Goal: Information Seeking & Learning: Learn about a topic

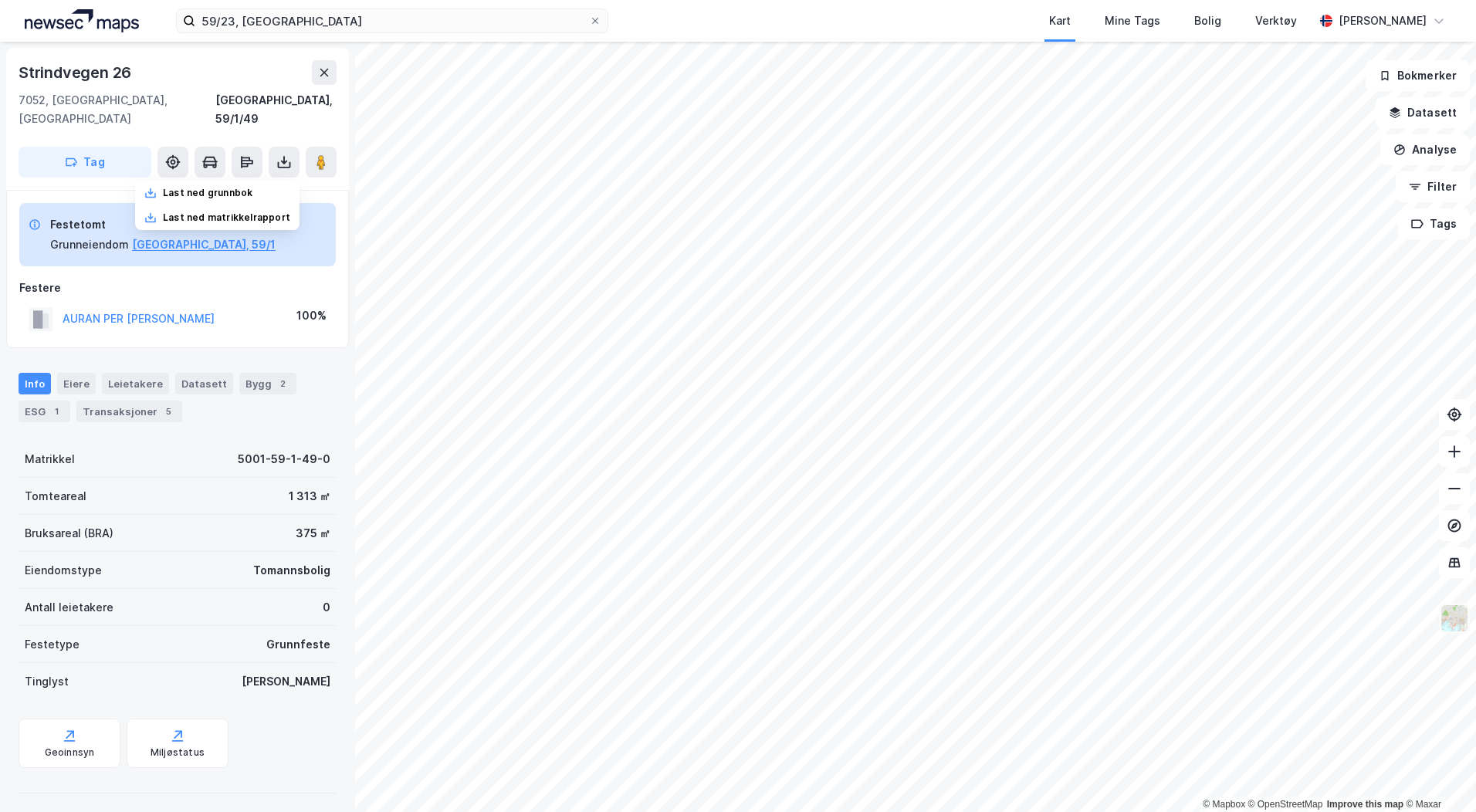
click at [1448, 613] on img at bounding box center [1454, 617] width 29 height 29
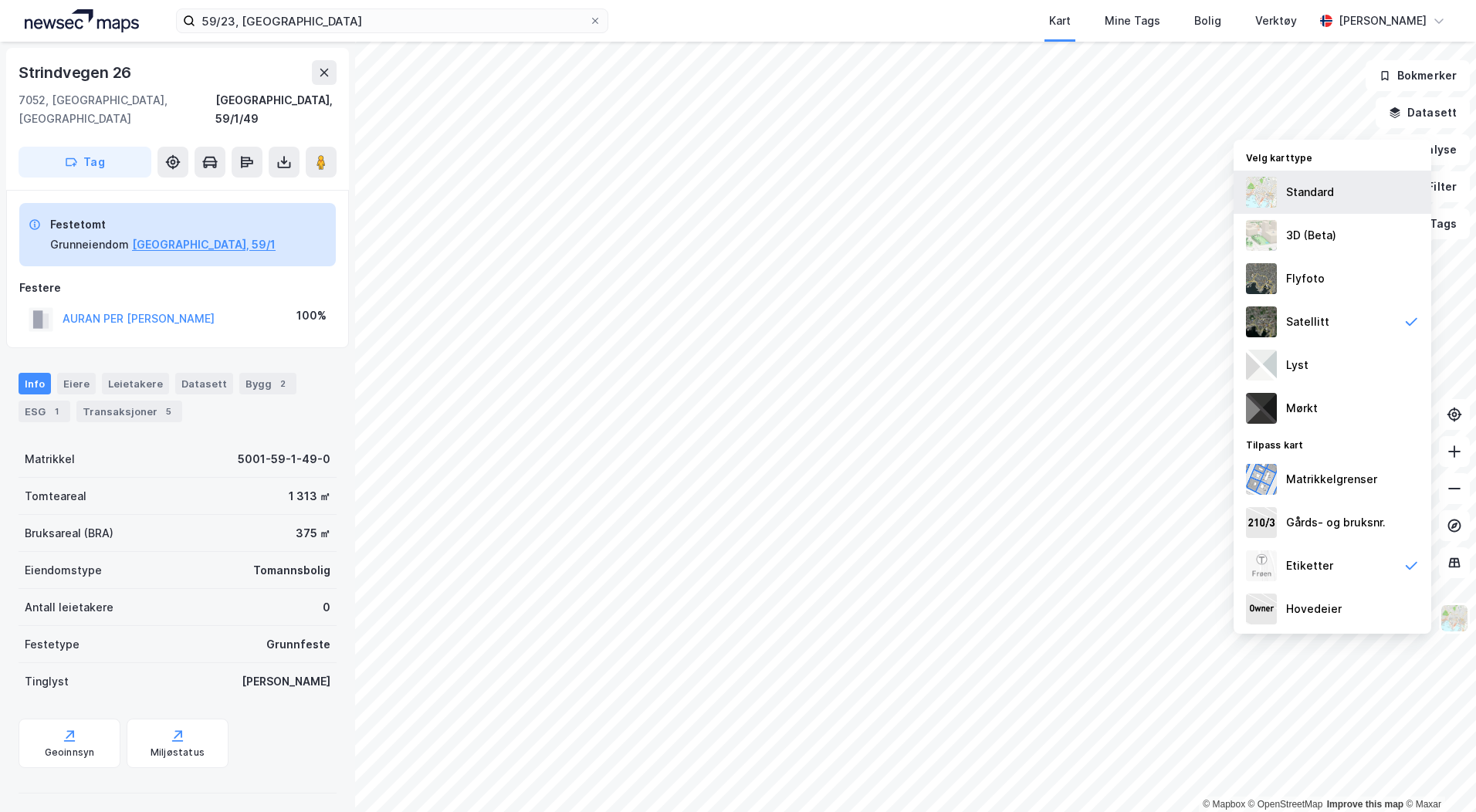
click at [1329, 198] on div "Standard" at bounding box center [1310, 192] width 48 height 19
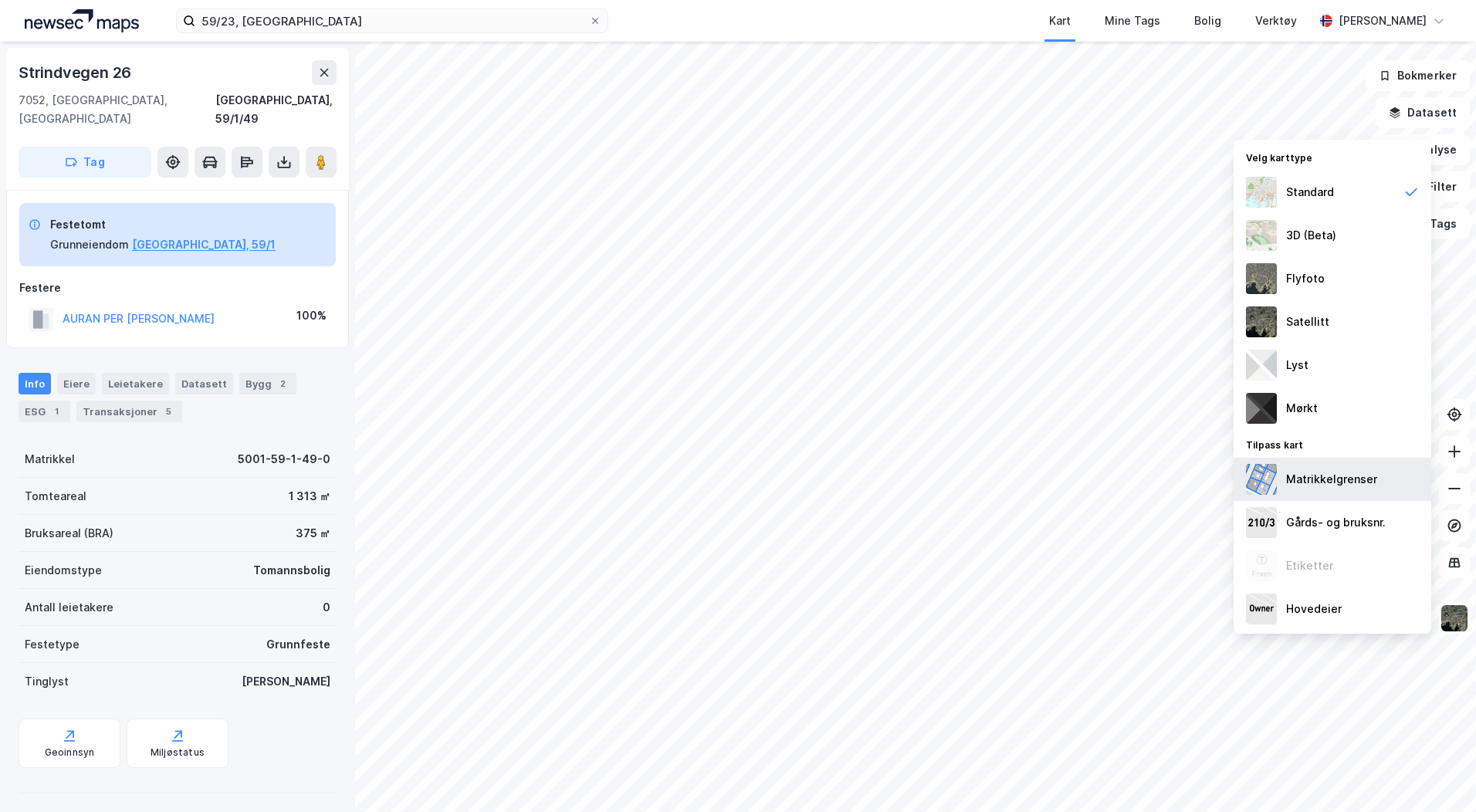
click at [1378, 498] on div "Matrikkelgrenser" at bounding box center [1332, 479] width 197 height 44
click at [1372, 508] on div "Gårds- og bruksnr." at bounding box center [1332, 522] width 197 height 44
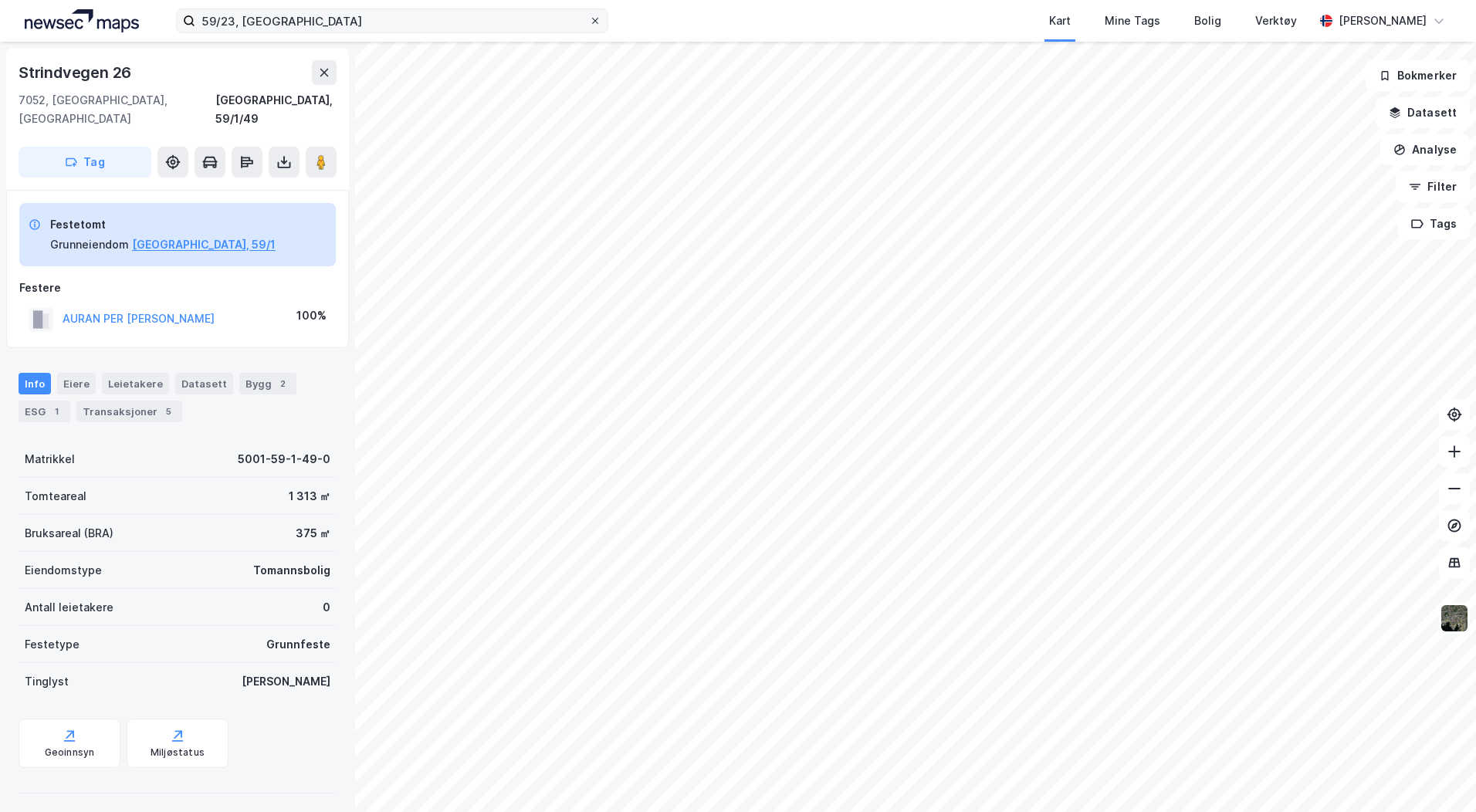
click at [594, 20] on icon at bounding box center [594, 20] width 6 height 6
click at [589, 20] on input "59/23, [GEOGRAPHIC_DATA]" at bounding box center [392, 20] width 394 height 23
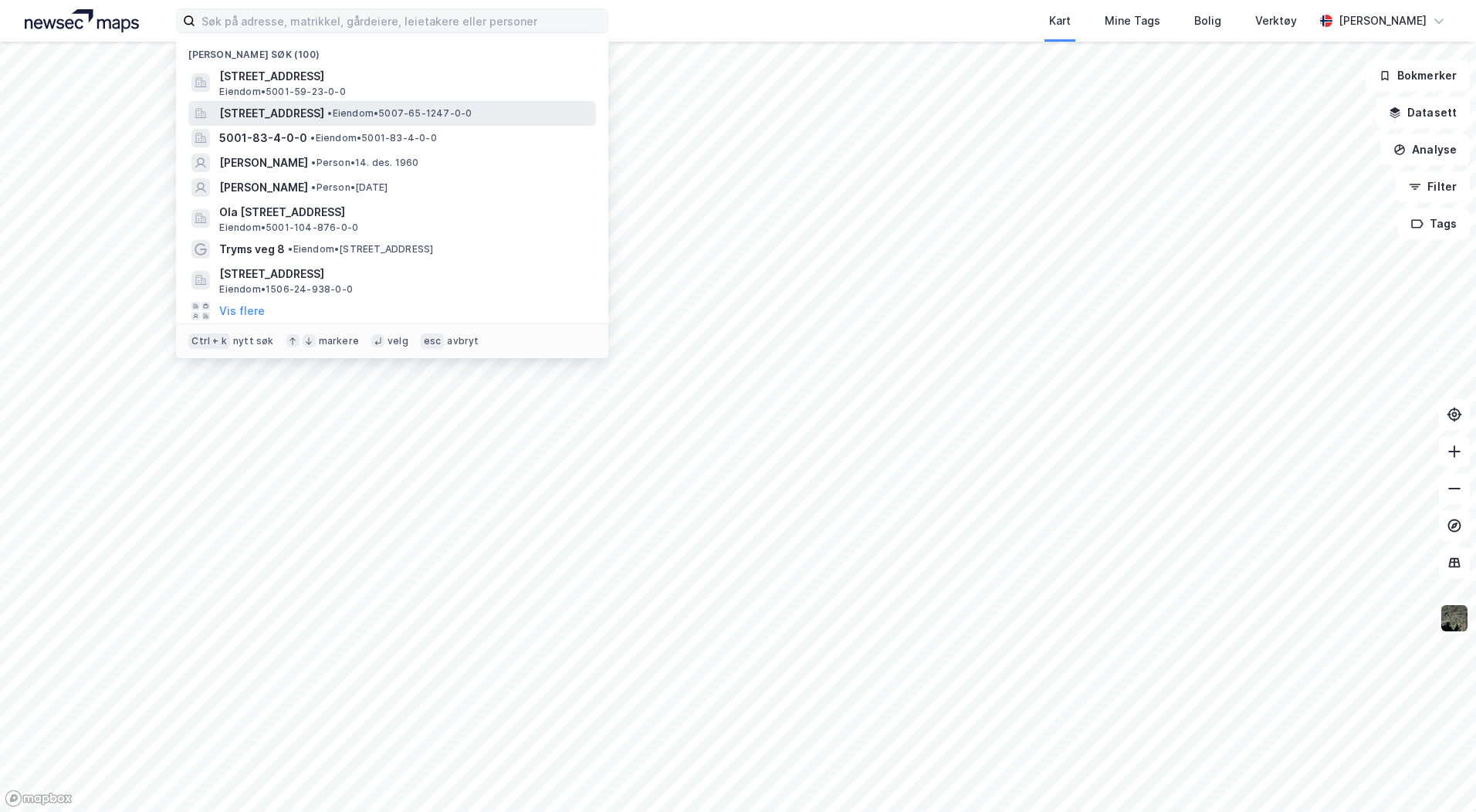
click at [430, 118] on span "• Eiendom • 5007-65-1247-0-0" at bounding box center [399, 114] width 144 height 12
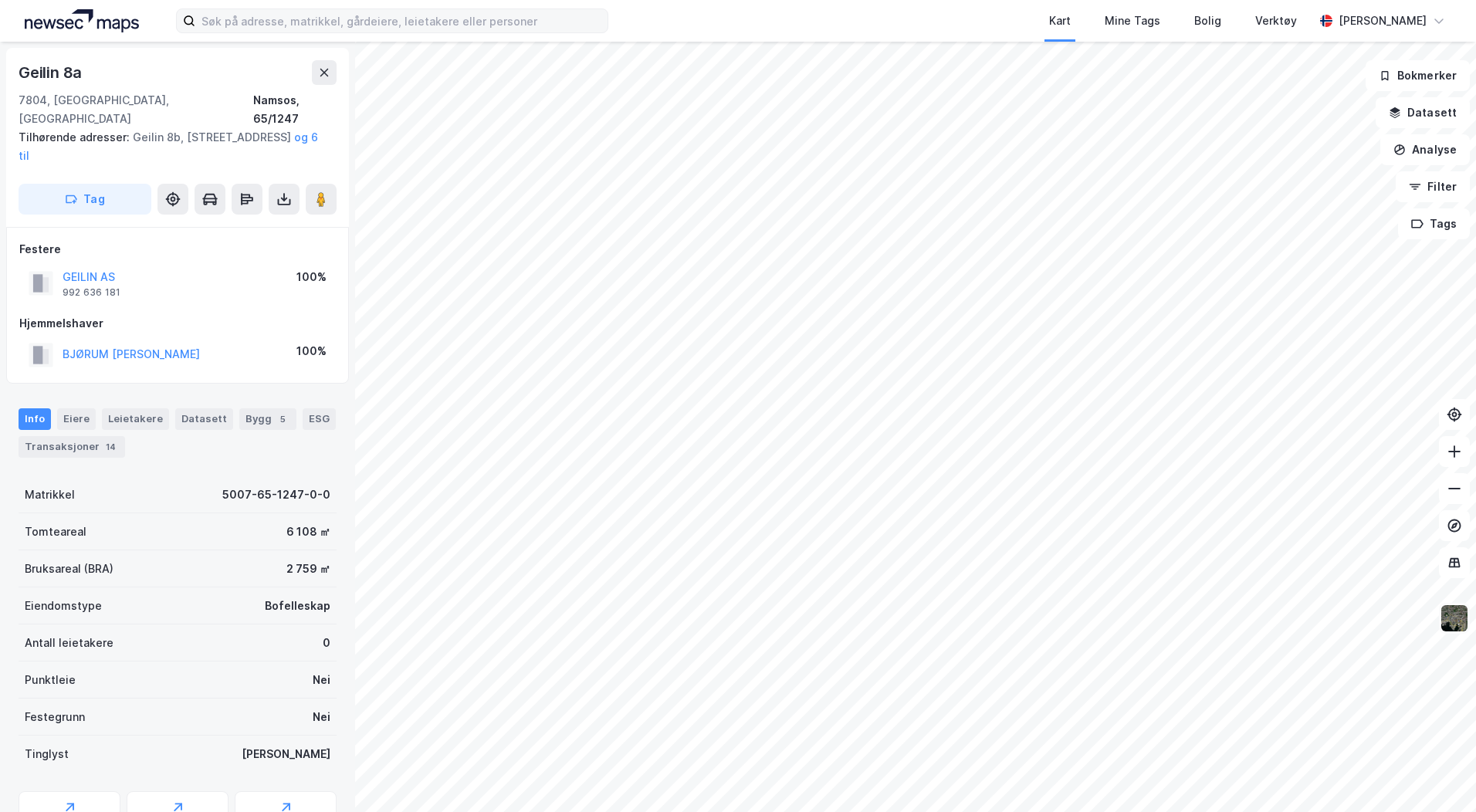
click at [1448, 616] on img at bounding box center [1454, 617] width 29 height 29
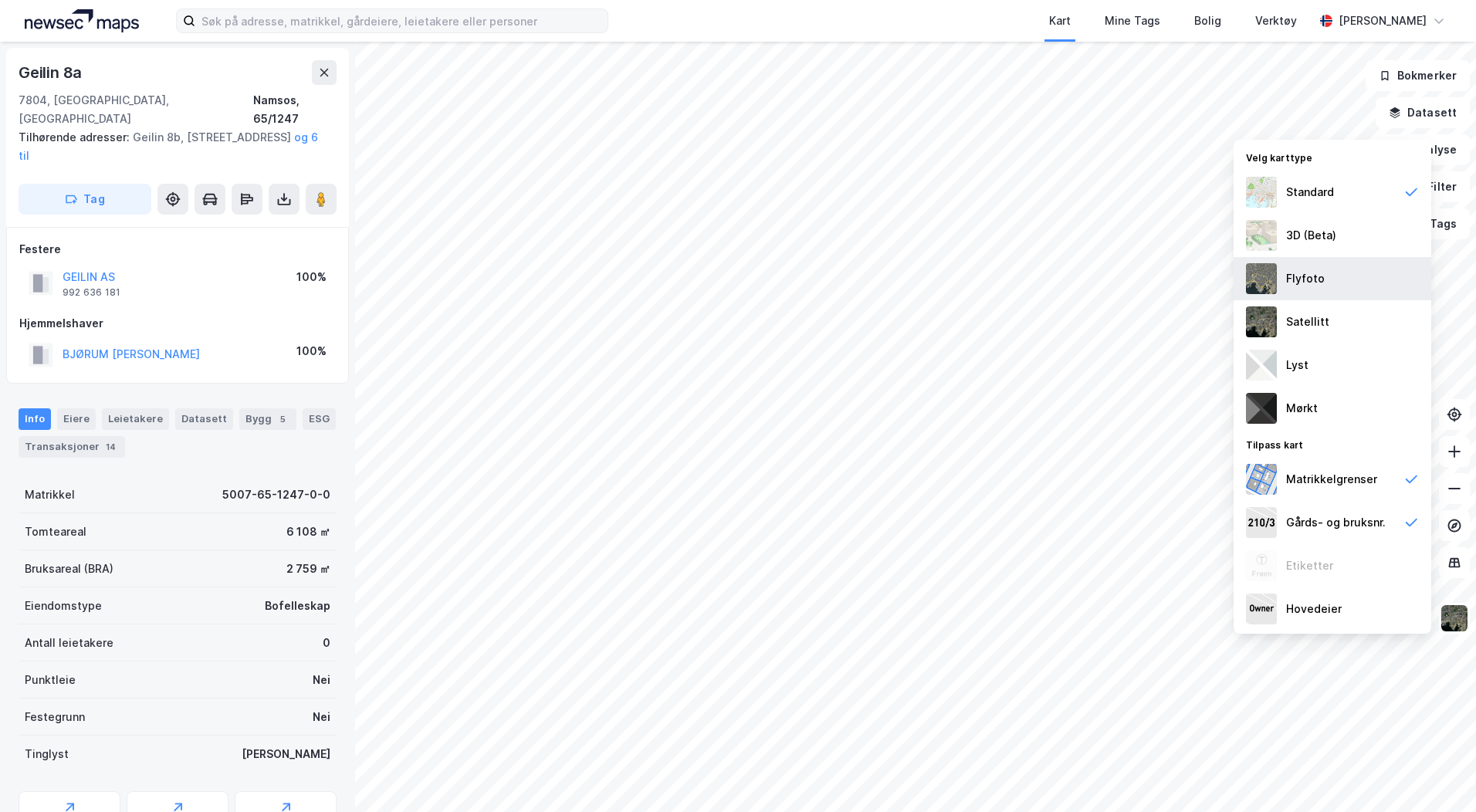
click at [1328, 291] on div "Flyfoto" at bounding box center [1332, 278] width 197 height 44
